Goal: Navigation & Orientation: Find specific page/section

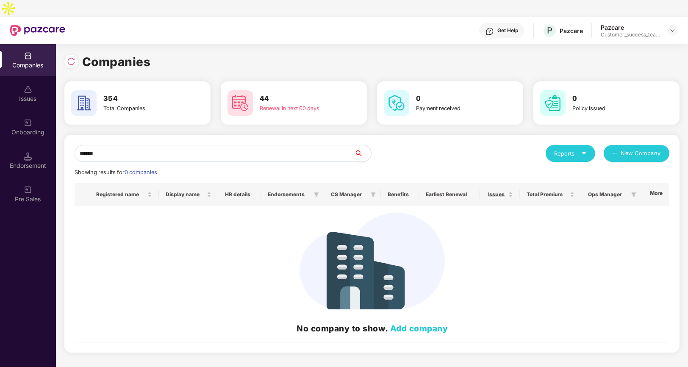
click at [33, 44] on div "Companies" at bounding box center [28, 60] width 56 height 32
click at [125, 145] on input "******" at bounding box center [215, 153] width 280 height 17
type input "*"
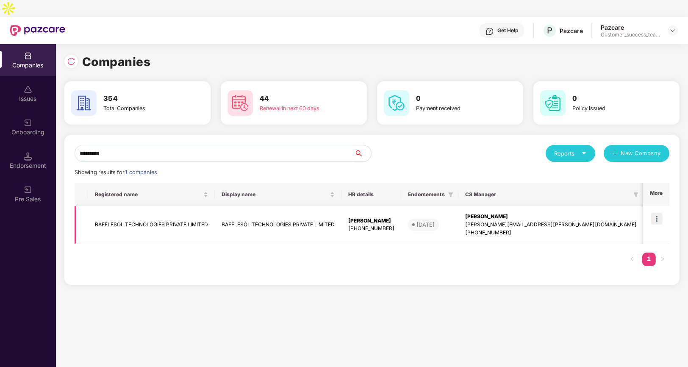
scroll to position [0, 180]
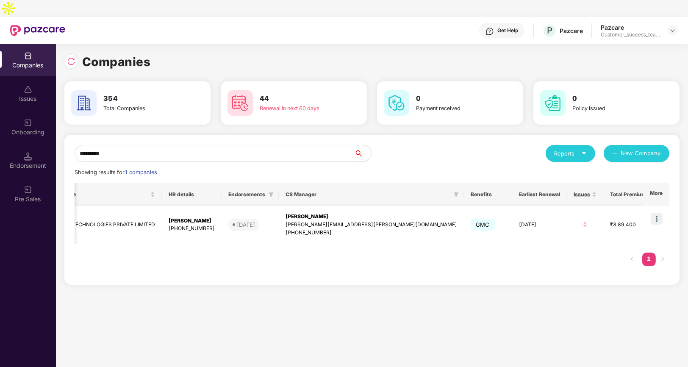
type input "*********"
click at [662, 213] on img at bounding box center [657, 219] width 12 height 12
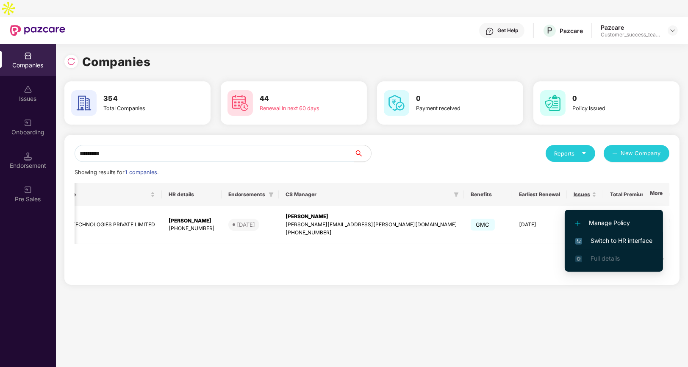
click at [601, 239] on span "Switch to HR interface" at bounding box center [614, 240] width 77 height 9
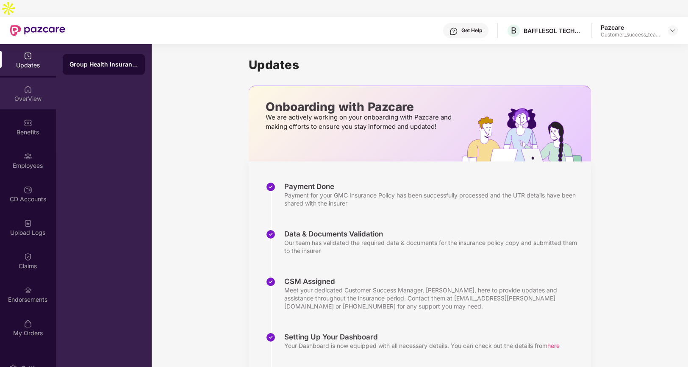
click at [28, 85] on img at bounding box center [28, 89] width 8 height 8
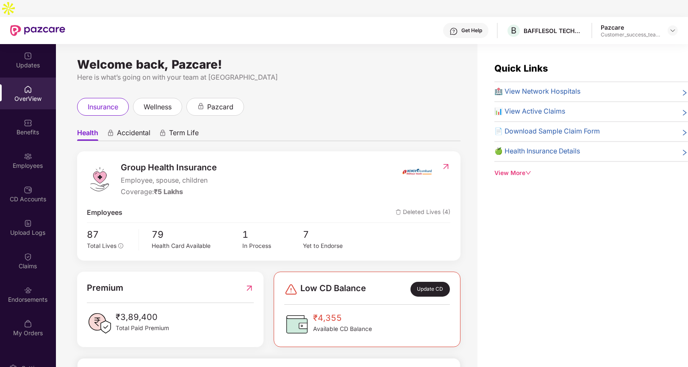
click at [19, 111] on div "Benefits" at bounding box center [28, 127] width 56 height 32
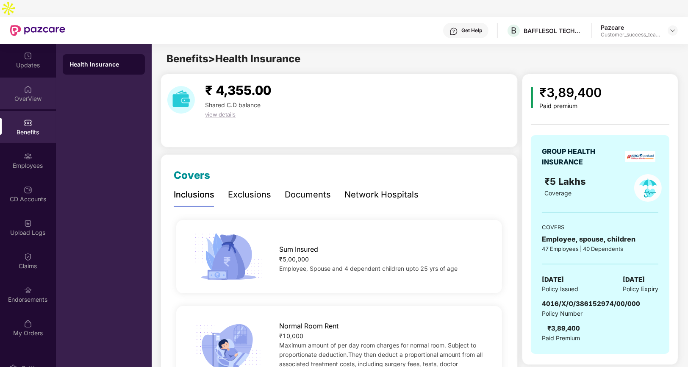
click at [24, 95] on div "OverView" at bounding box center [28, 99] width 56 height 8
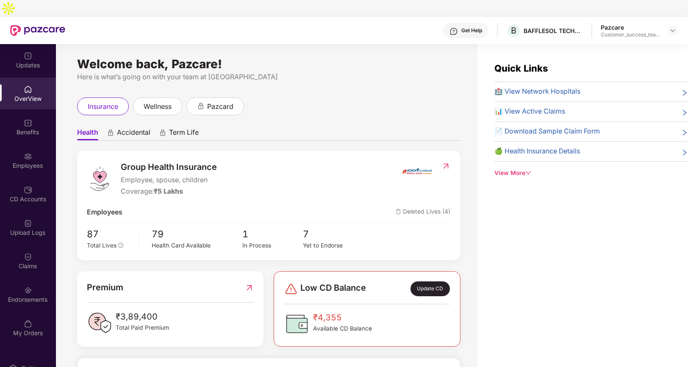
scroll to position [0, 0]
click at [20, 161] on div "Employees" at bounding box center [28, 165] width 56 height 8
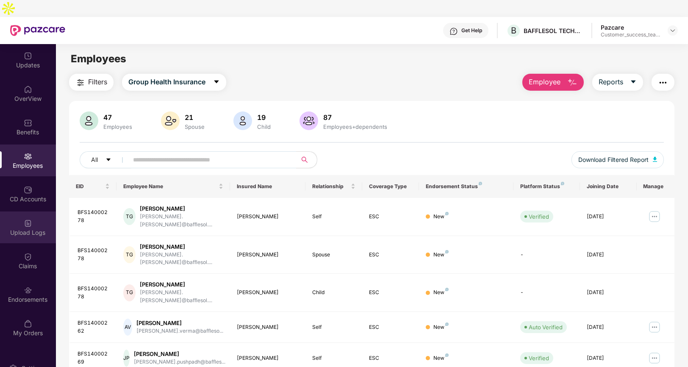
click at [22, 228] on div "Upload Logs" at bounding box center [28, 232] width 56 height 8
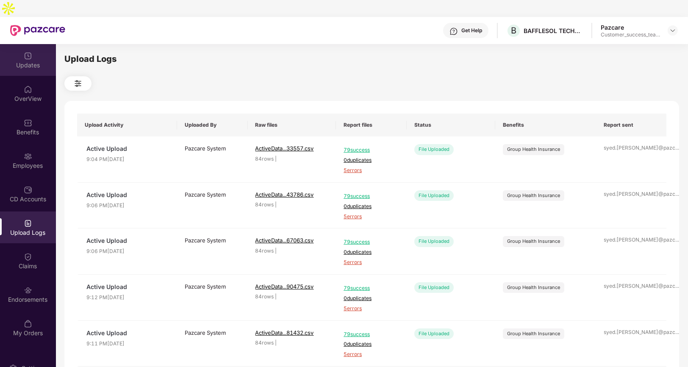
click at [0, 44] on div "Updates" at bounding box center [28, 60] width 56 height 32
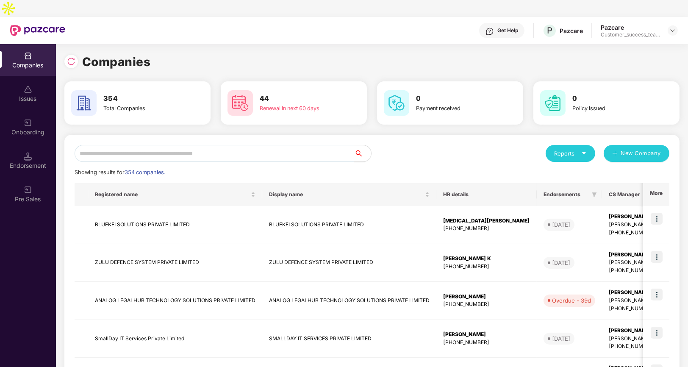
click at [567, 149] on div "Reports" at bounding box center [570, 153] width 33 height 8
click at [567, 155] on div "Companies" at bounding box center [566, 157] width 31 height 9
